Goal: Find specific page/section: Find specific page/section

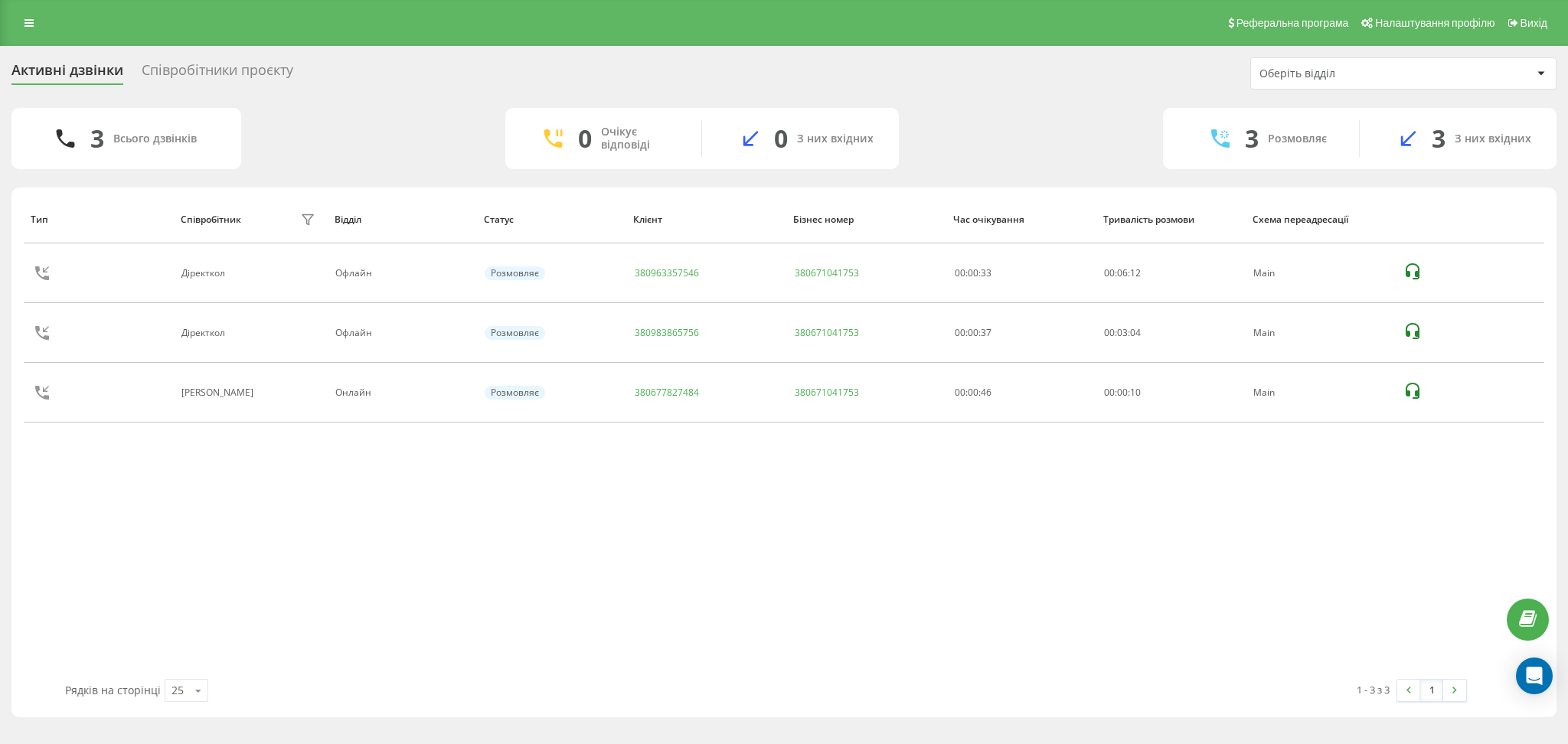
click at [245, 71] on div "Співробітники проєкту" at bounding box center [217, 74] width 151 height 24
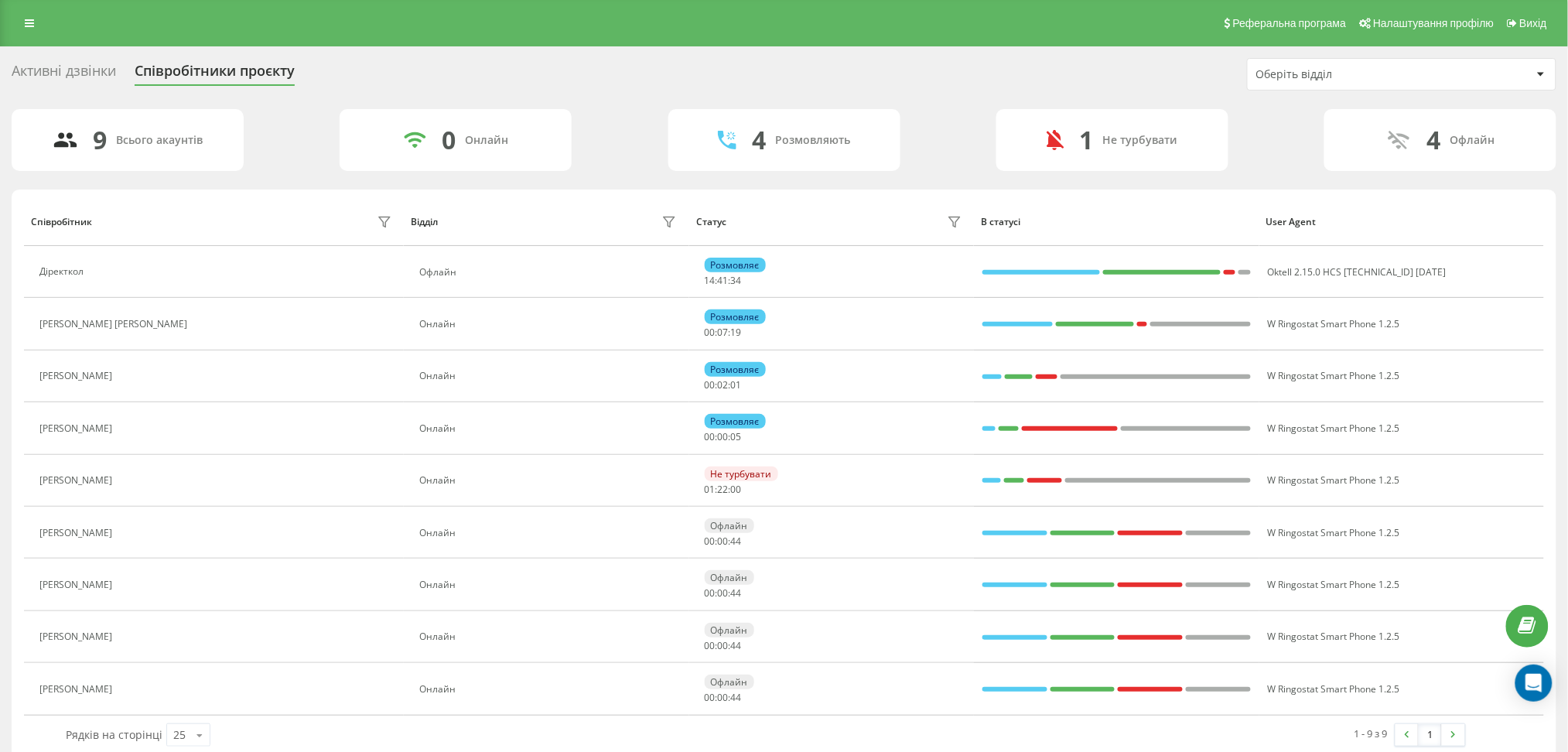
click at [47, 60] on div "Активні дзвінки Співробітники проєкту Оберіть відділ" at bounding box center [784, 75] width 1545 height 33
click at [75, 79] on div "Активні дзвінки" at bounding box center [64, 75] width 104 height 24
